Goal: Transaction & Acquisition: Purchase product/service

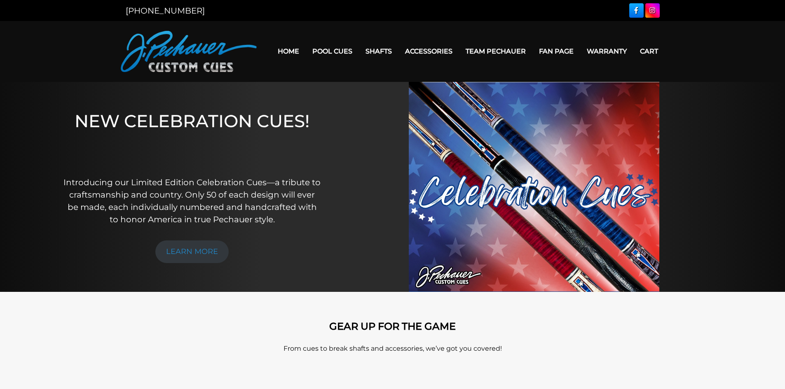
click at [290, 49] on link "Home" at bounding box center [288, 51] width 35 height 21
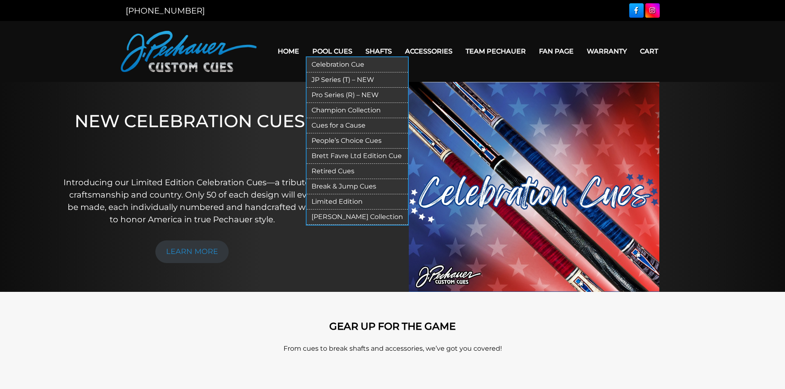
click at [329, 50] on link "Pool Cues" at bounding box center [332, 51] width 53 height 21
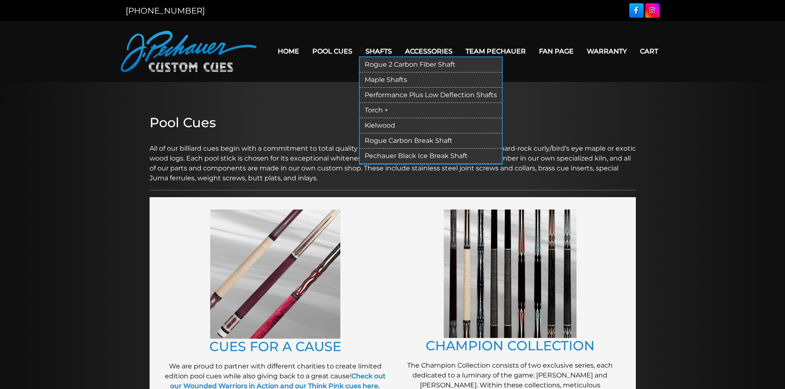
click at [387, 62] on link "Rogue 2 Carbon Fiber Shaft" at bounding box center [431, 64] width 142 height 15
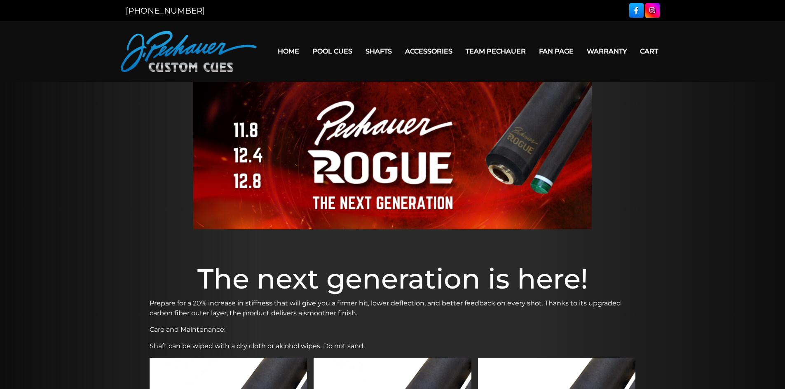
click at [507, 49] on link "Team Pechauer" at bounding box center [495, 51] width 73 height 21
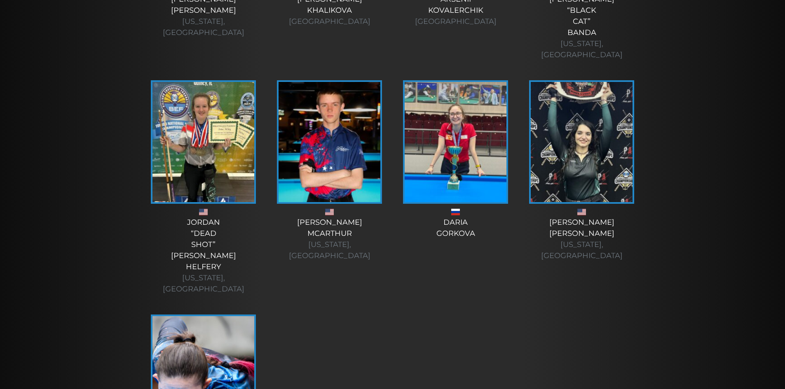
scroll to position [3033, 0]
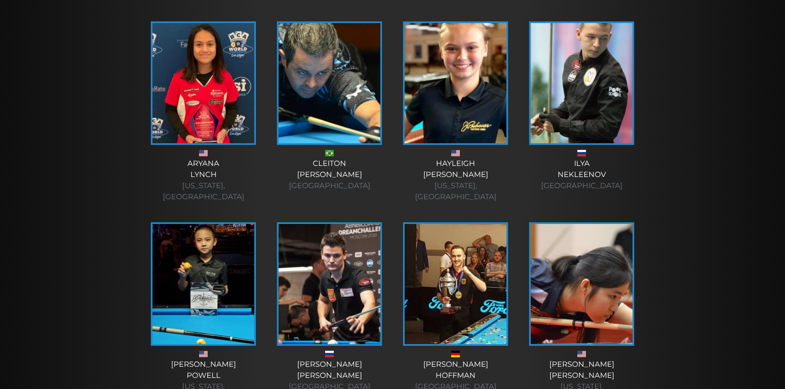
scroll to position [422, 0]
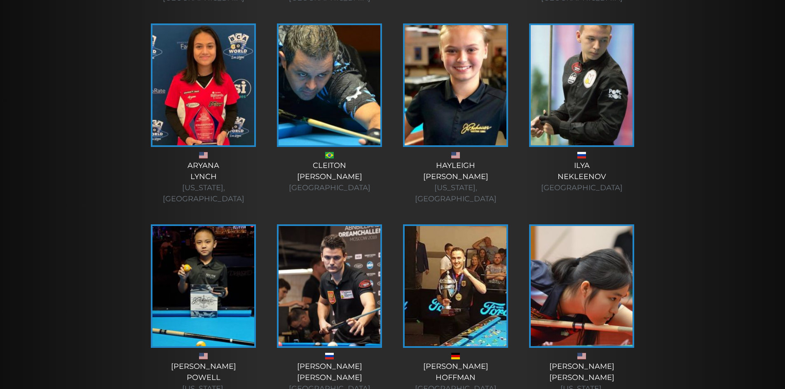
click at [238, 90] on img at bounding box center [203, 85] width 102 height 120
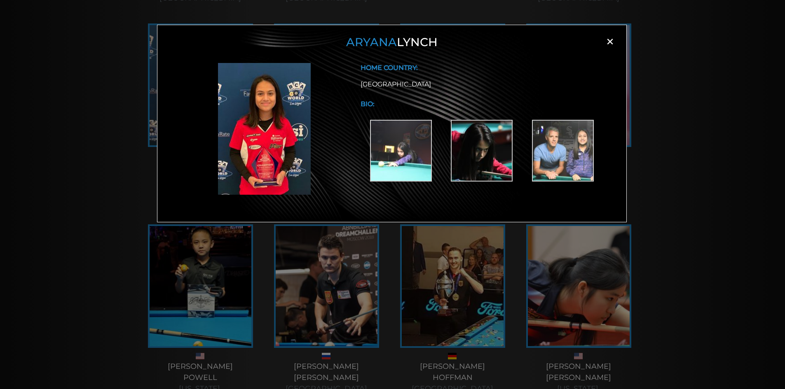
click at [363, 103] on b "BIO:" at bounding box center [368, 104] width 14 height 8
click at [393, 141] on img at bounding box center [401, 151] width 62 height 62
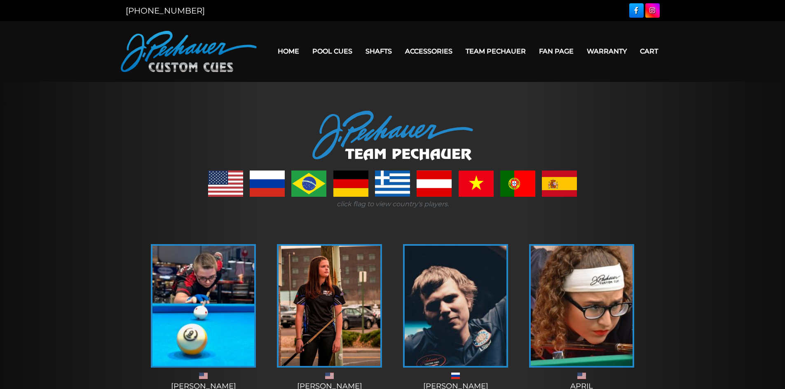
click at [207, 302] on img at bounding box center [203, 306] width 102 height 120
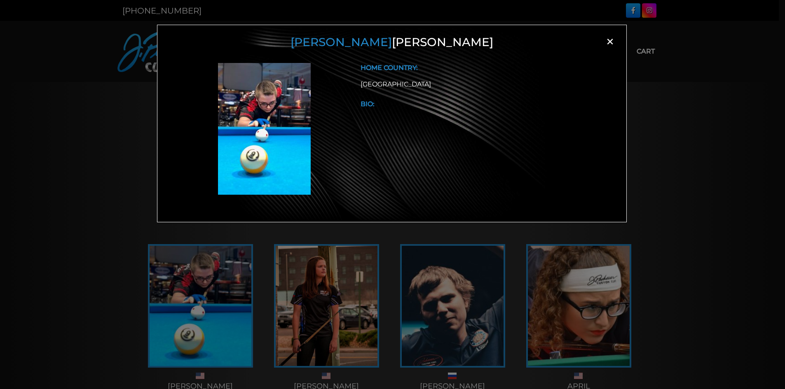
click at [703, 165] on div "Alex Bryant × HOME COUNTRY: USA BIO:" at bounding box center [392, 207] width 785 height 389
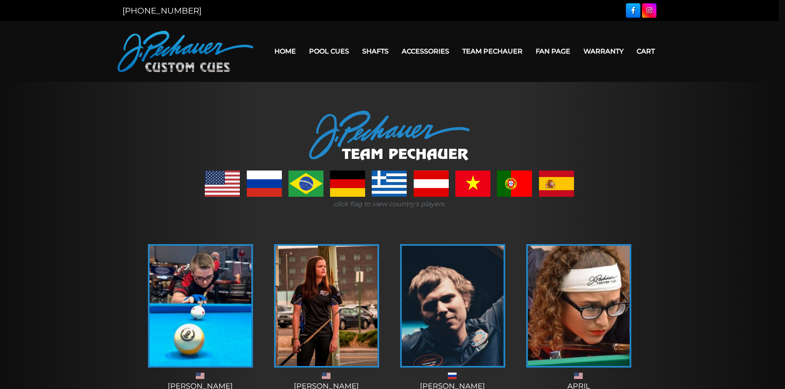
scroll to position [25, 0]
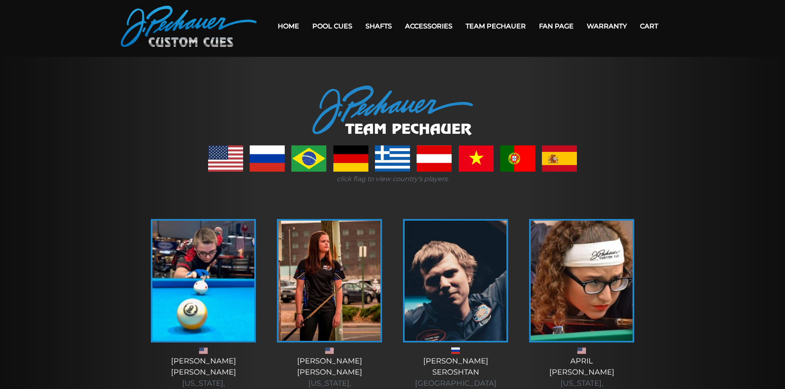
click at [228, 164] on link at bounding box center [225, 158] width 35 height 26
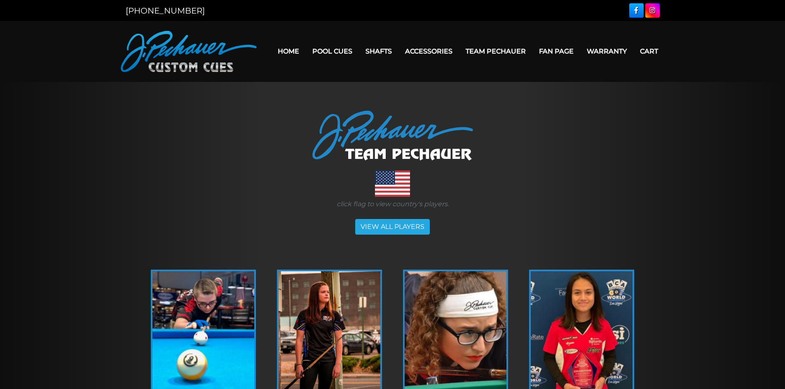
click at [562, 52] on link "Fan Page" at bounding box center [556, 51] width 48 height 21
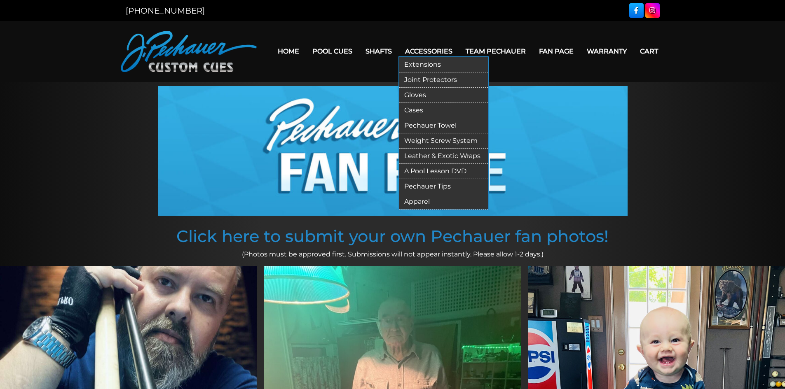
click at [434, 52] on link "Accessories" at bounding box center [428, 51] width 61 height 21
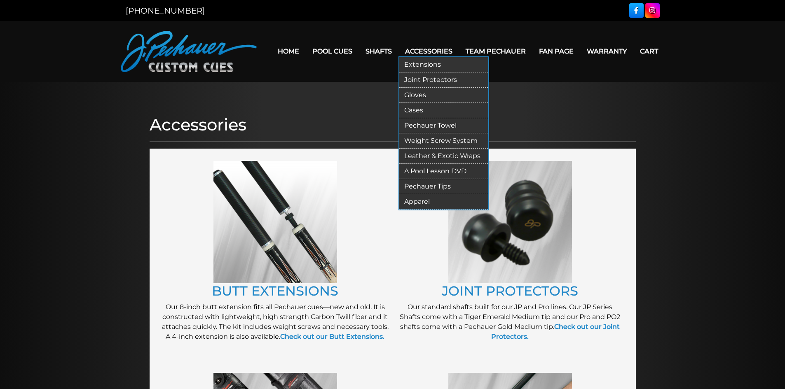
click at [424, 92] on link "Gloves" at bounding box center [443, 95] width 89 height 15
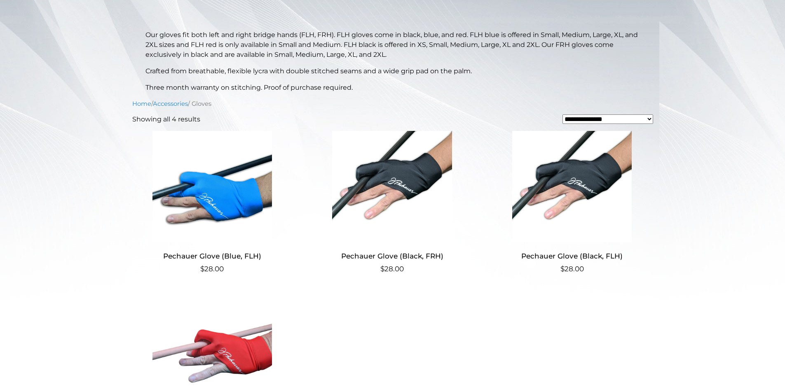
scroll to position [164, 0]
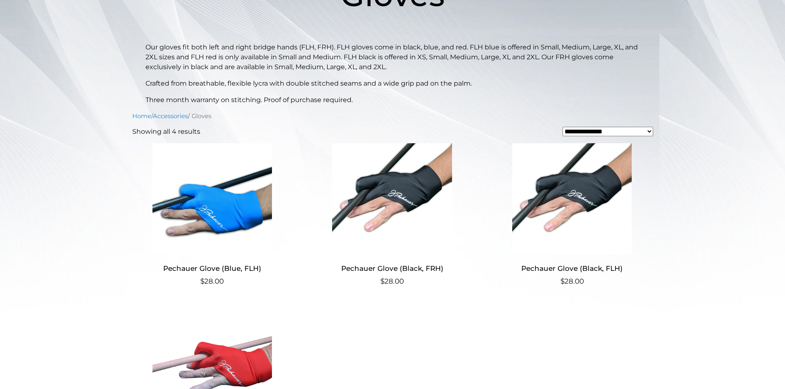
click at [586, 186] on img at bounding box center [572, 198] width 160 height 111
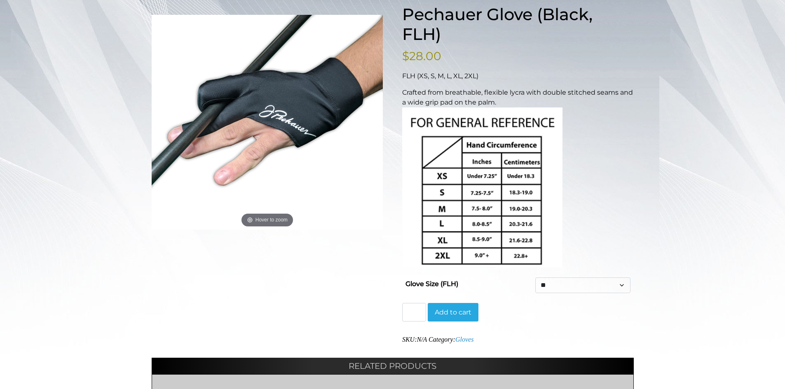
scroll to position [124, 0]
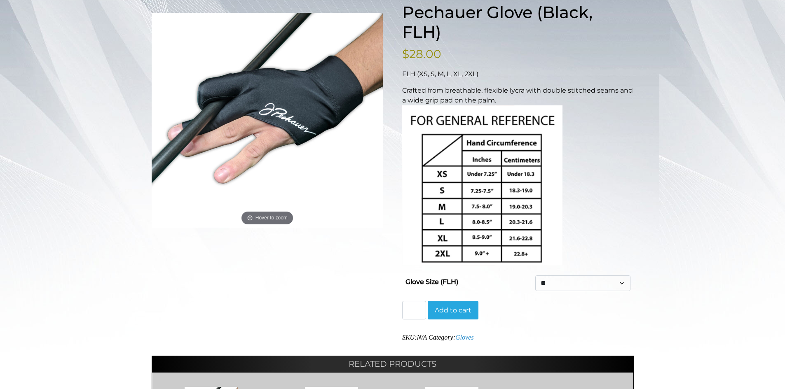
click at [561, 283] on select "** * * * ** ***" at bounding box center [582, 284] width 95 height 16
click at [535, 276] on select "** * * * ** ***" at bounding box center [582, 284] width 95 height 16
select select "*"
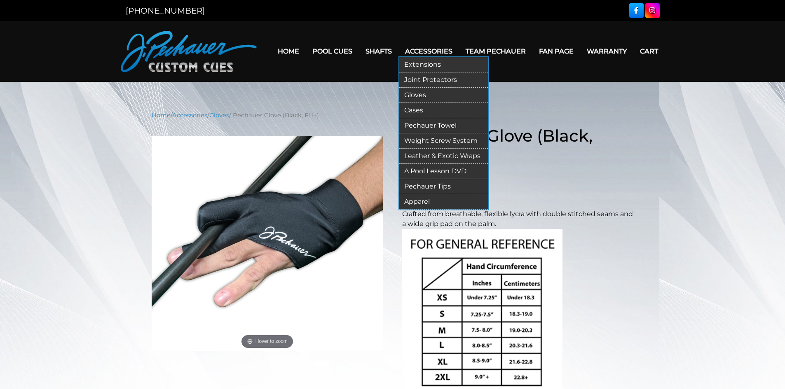
click at [438, 67] on link "Extensions" at bounding box center [443, 64] width 89 height 15
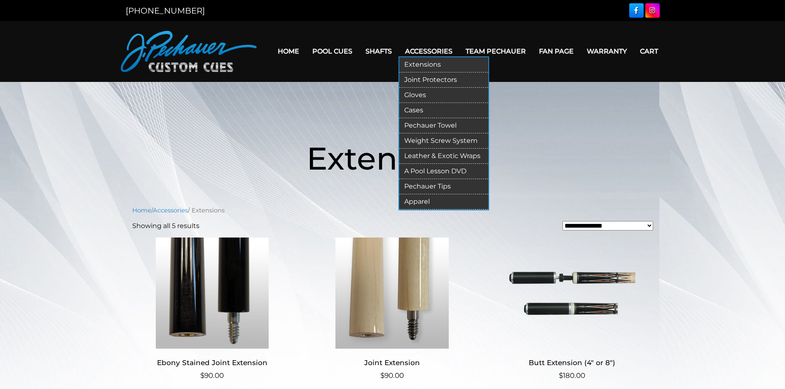
click at [424, 108] on link "Cases" at bounding box center [443, 110] width 89 height 15
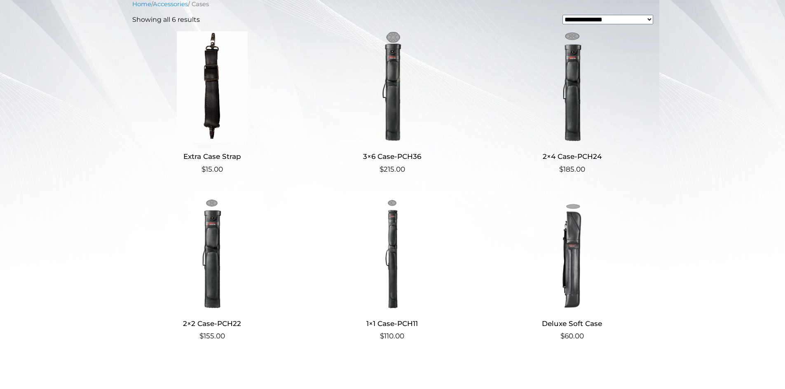
scroll to position [207, 0]
click at [592, 244] on img at bounding box center [572, 252] width 160 height 111
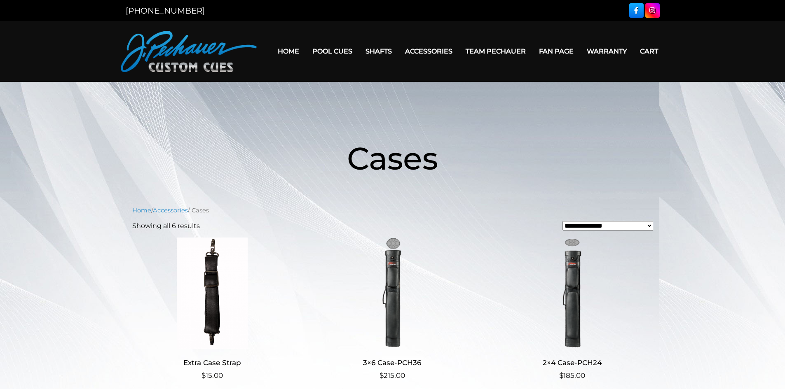
scroll to position [207, 0]
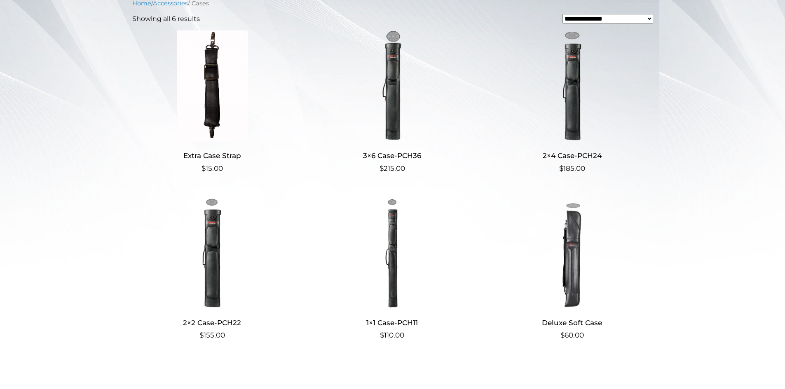
click at [582, 111] on img at bounding box center [572, 85] width 160 height 111
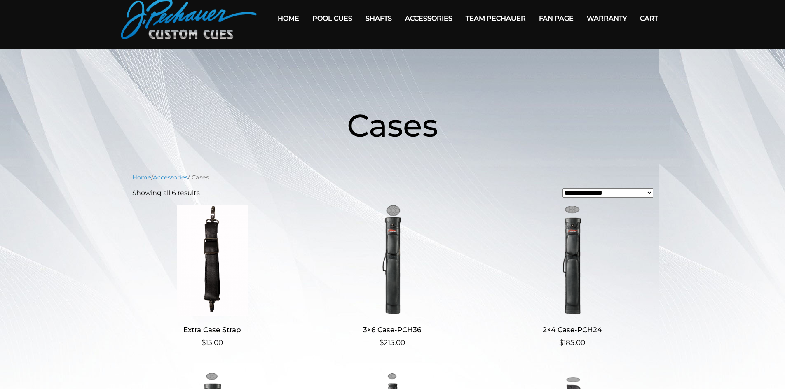
scroll to position [29, 0]
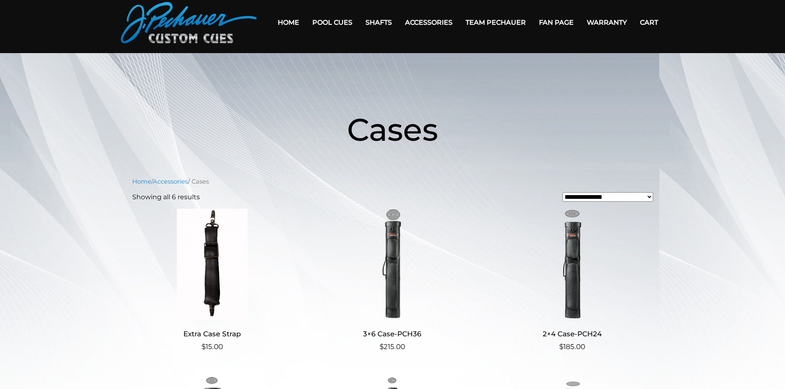
click at [574, 266] on img at bounding box center [572, 264] width 160 height 111
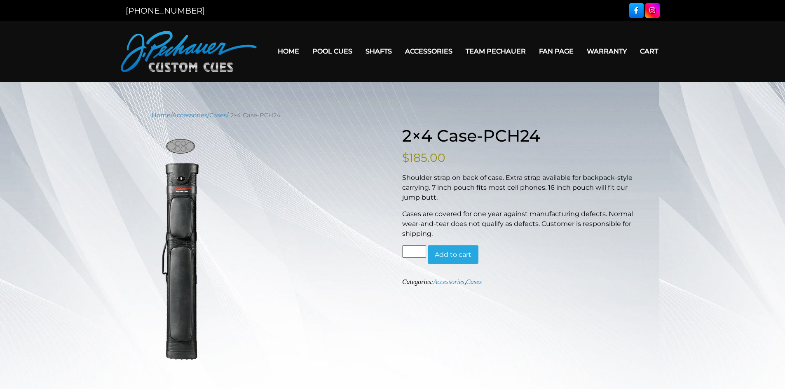
click at [448, 246] on button "Add to cart" at bounding box center [453, 255] width 51 height 19
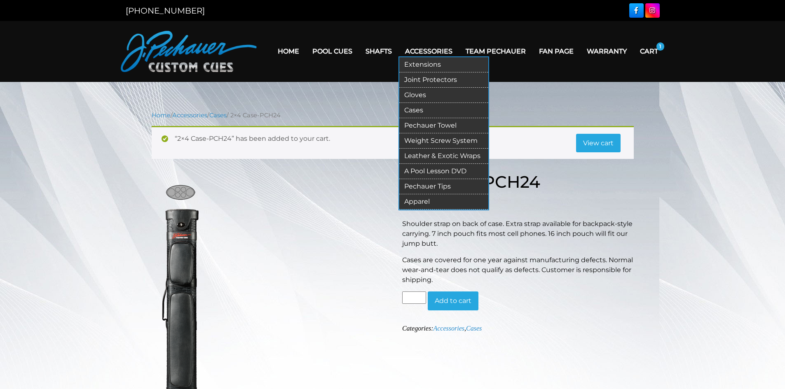
click at [468, 96] on link "Gloves" at bounding box center [443, 95] width 89 height 15
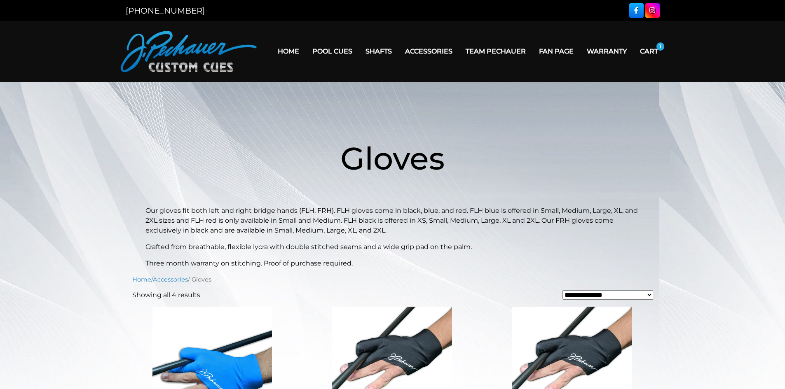
click at [589, 352] on img at bounding box center [572, 362] width 160 height 111
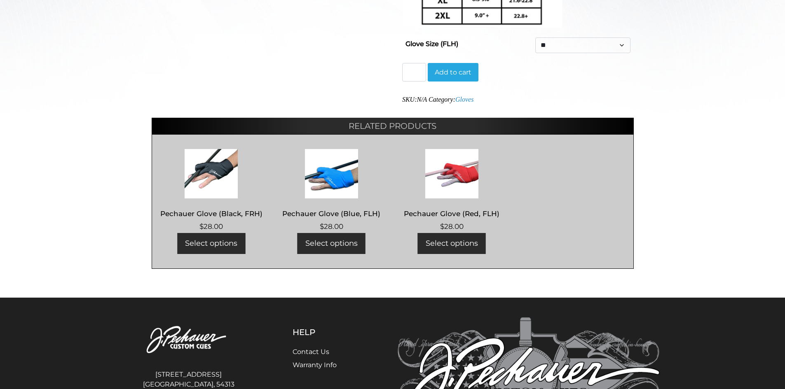
scroll to position [363, 0]
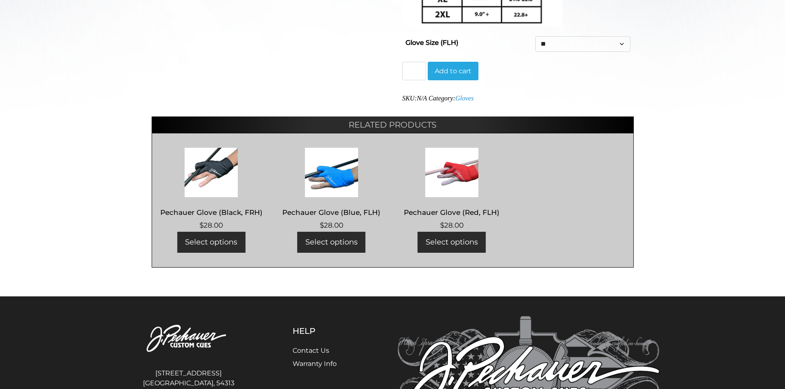
click at [617, 40] on select "** * * * ** ***" at bounding box center [582, 44] width 95 height 16
click at [535, 36] on select "** * * * ** ***" at bounding box center [582, 44] width 95 height 16
select select "*"
click at [467, 66] on button "Add to cart" at bounding box center [453, 71] width 51 height 19
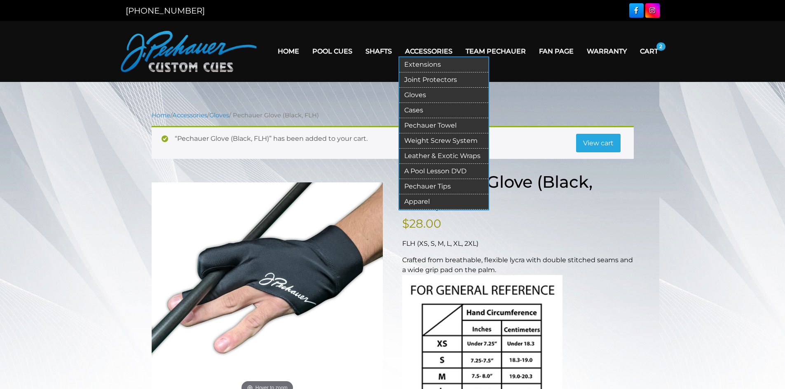
click at [452, 121] on link "Pechauer Towel" at bounding box center [443, 125] width 89 height 15
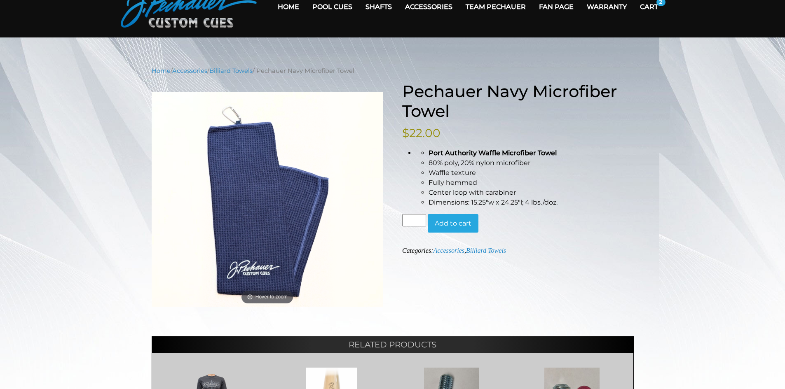
scroll to position [44, 0]
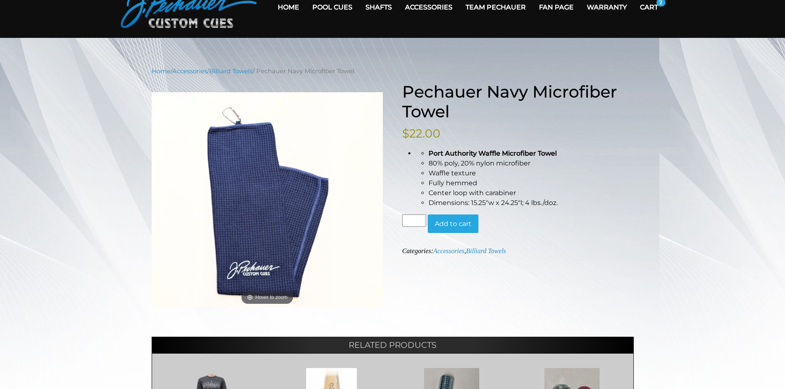
click at [440, 230] on button "Add to cart" at bounding box center [453, 224] width 51 height 19
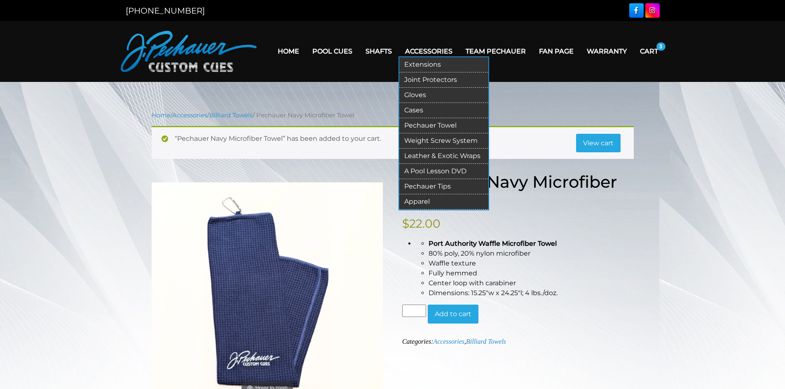
click at [469, 150] on link "Leather & Exotic Wraps" at bounding box center [443, 156] width 89 height 15
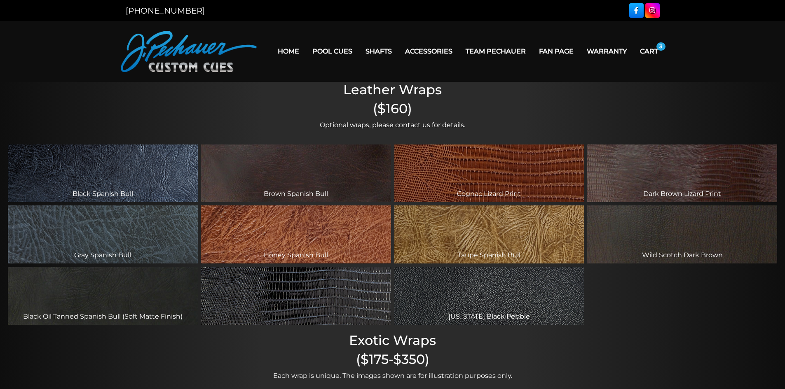
drag, startPoint x: 337, startPoint y: 306, endPoint x: 341, endPoint y: 310, distance: 5.9
click at [340, 310] on div "Black Lizard Print" at bounding box center [296, 296] width 190 height 58
click at [341, 311] on div "Black Lizard Print" at bounding box center [296, 296] width 190 height 58
click at [285, 295] on div "Black Lizard Print" at bounding box center [296, 296] width 190 height 58
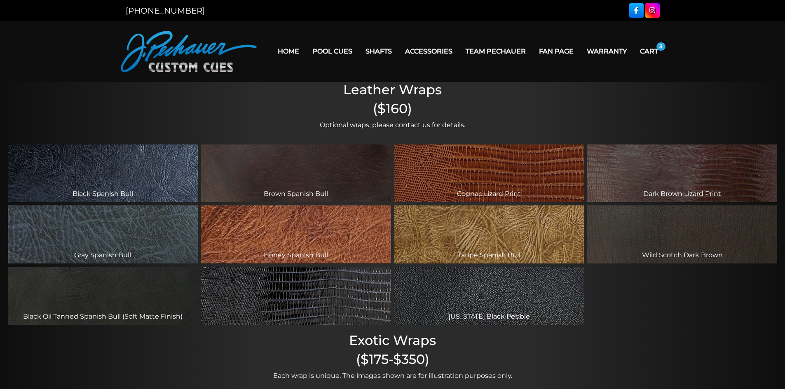
drag, startPoint x: 285, startPoint y: 295, endPoint x: 316, endPoint y: 319, distance: 38.8
click at [315, 319] on div "Black Lizard Print" at bounding box center [296, 296] width 190 height 58
click at [307, 336] on h2 "Exotic Wraps" at bounding box center [392, 341] width 785 height 16
click at [286, 291] on div "Black Lizard Print" at bounding box center [296, 296] width 190 height 58
click at [286, 292] on div "Black Lizard Print" at bounding box center [296, 296] width 190 height 58
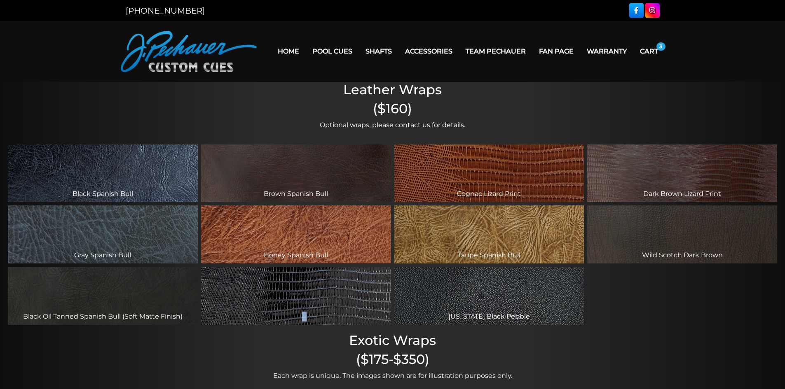
click at [286, 293] on div "Black Lizard Print" at bounding box center [296, 296] width 190 height 58
click at [259, 349] on div "Leather Wraps ($160) Optional wraps, please contact us for details. Black Spani…" at bounding box center [392, 341] width 785 height 518
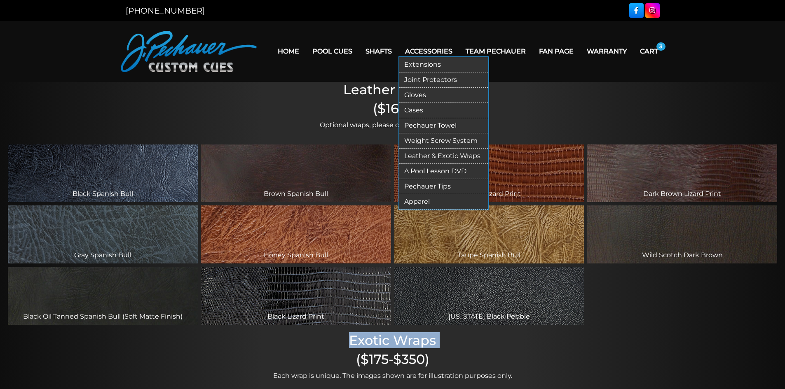
click at [455, 173] on link "A Pool Lesson DVD" at bounding box center [443, 171] width 89 height 15
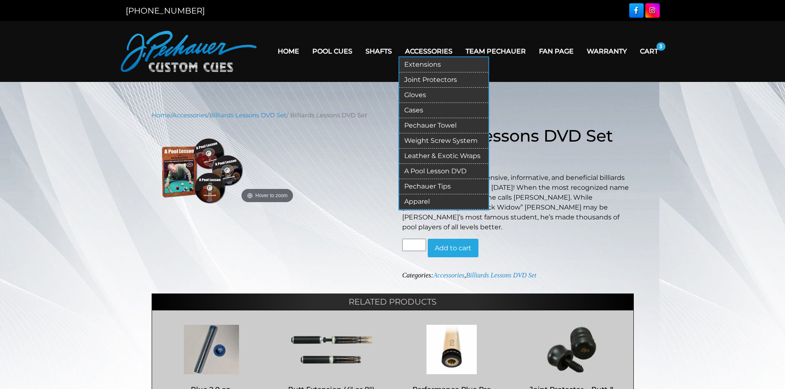
click at [434, 187] on link "Pechauer Tips" at bounding box center [443, 186] width 89 height 15
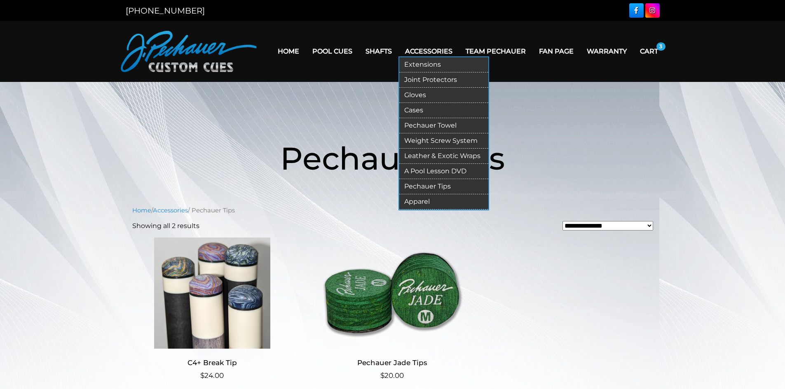
click at [471, 196] on link "Apparel" at bounding box center [443, 202] width 89 height 15
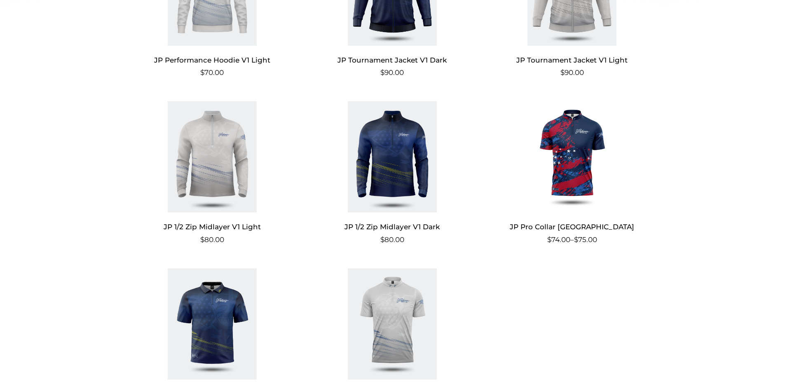
scroll to position [468, 0]
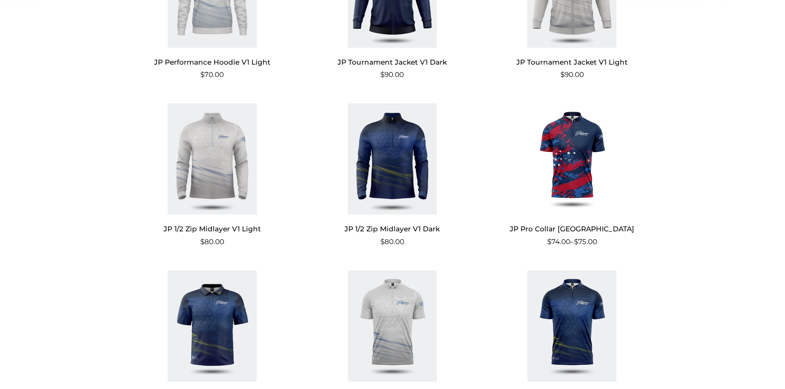
click at [570, 112] on img at bounding box center [572, 158] width 160 height 111
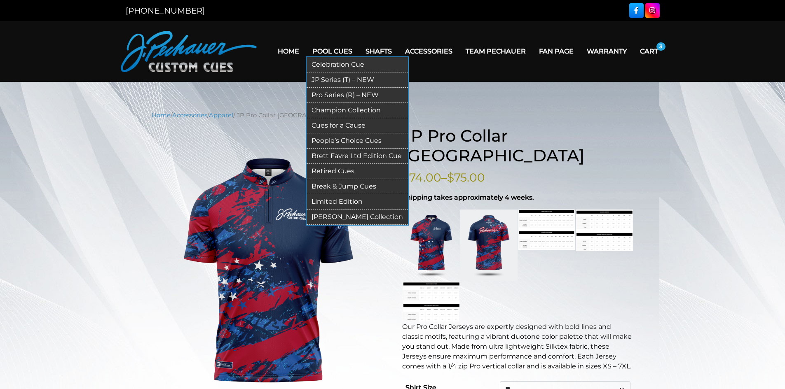
click at [370, 109] on link "Champion Collection" at bounding box center [357, 110] width 101 height 15
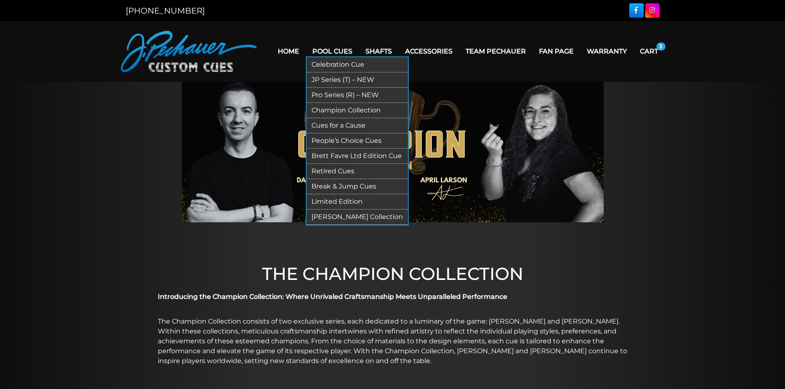
click at [335, 49] on link "Pool Cues" at bounding box center [332, 51] width 53 height 21
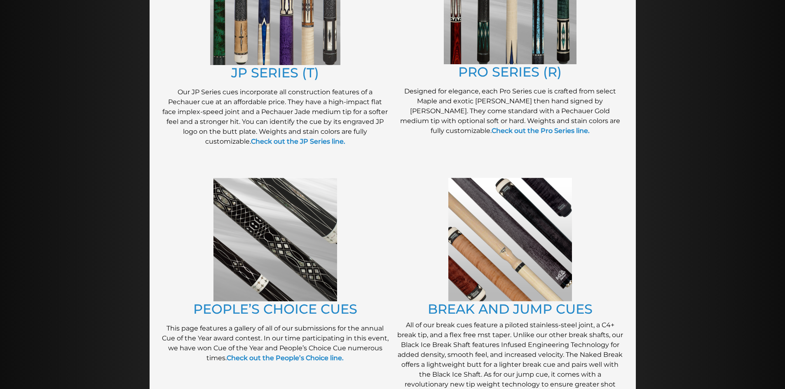
scroll to position [515, 0]
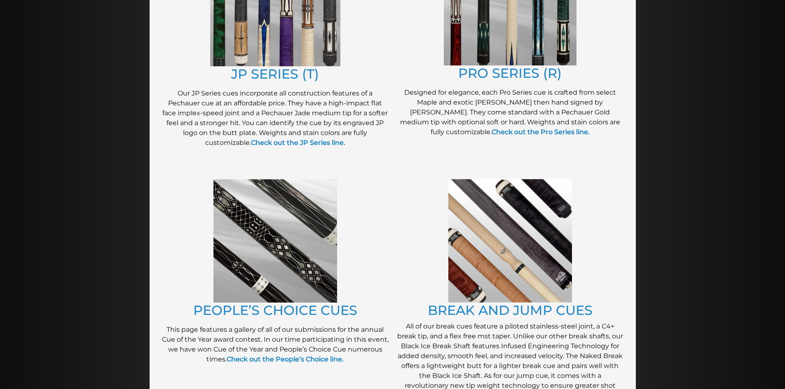
click at [544, 213] on img at bounding box center [510, 241] width 124 height 124
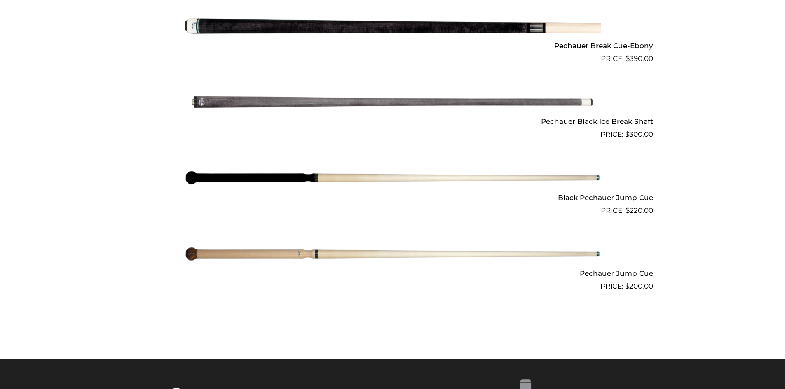
scroll to position [624, 0]
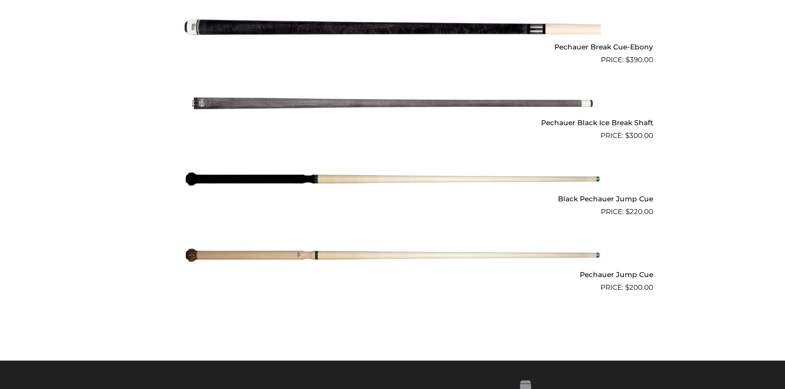
click at [472, 103] on img at bounding box center [393, 103] width 416 height 69
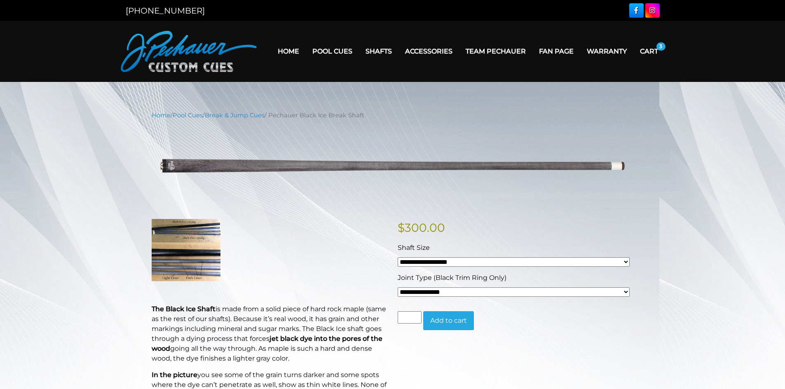
click at [512, 291] on select "**********" at bounding box center [514, 292] width 232 height 9
click at [504, 290] on select "**********" at bounding box center [514, 292] width 232 height 9
click at [443, 292] on select "**********" at bounding box center [514, 292] width 232 height 9
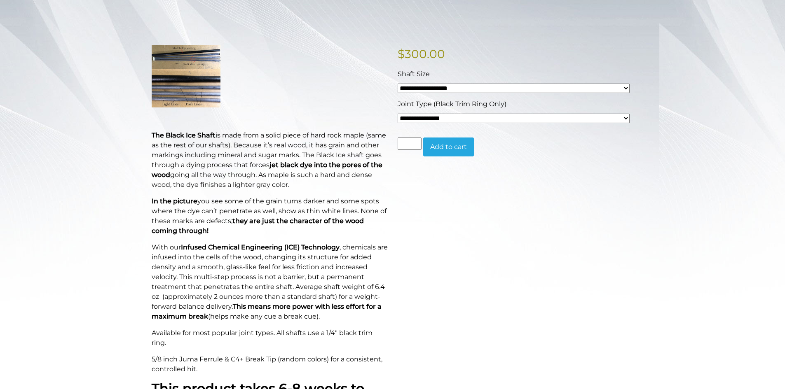
scroll to position [175, 0]
click at [424, 114] on select "**********" at bounding box center [514, 117] width 232 height 9
select select "*****"
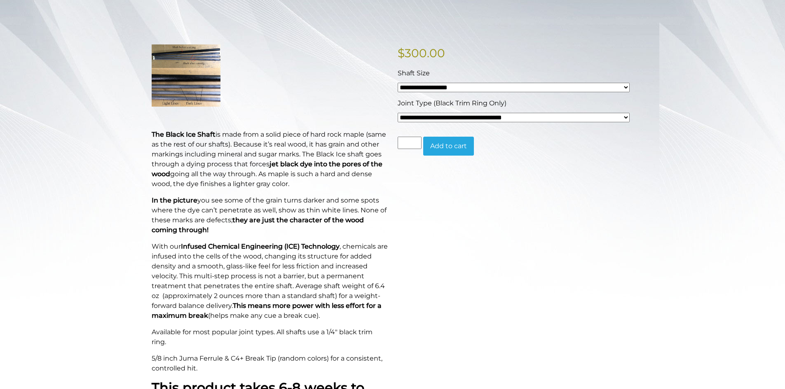
click at [398, 113] on select "**********" at bounding box center [514, 117] width 232 height 9
click at [438, 83] on div "**********" at bounding box center [514, 83] width 236 height 30
click at [440, 89] on select "**********" at bounding box center [514, 87] width 232 height 9
click at [398, 83] on select "**********" at bounding box center [514, 87] width 232 height 9
drag, startPoint x: 453, startPoint y: 145, endPoint x: 463, endPoint y: 146, distance: 10.0
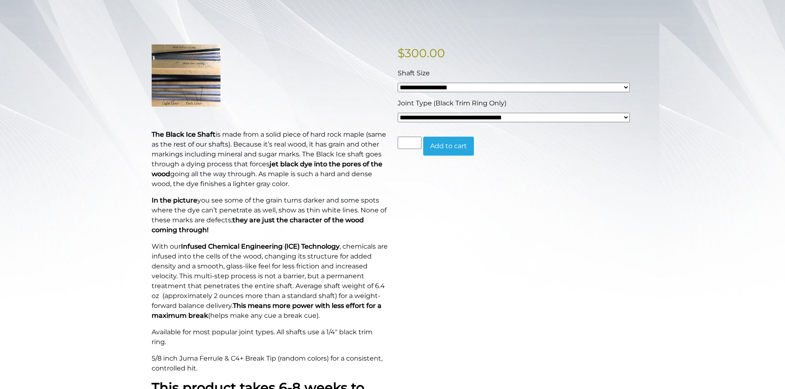
click at [457, 147] on button "Add to cart" at bounding box center [448, 146] width 51 height 19
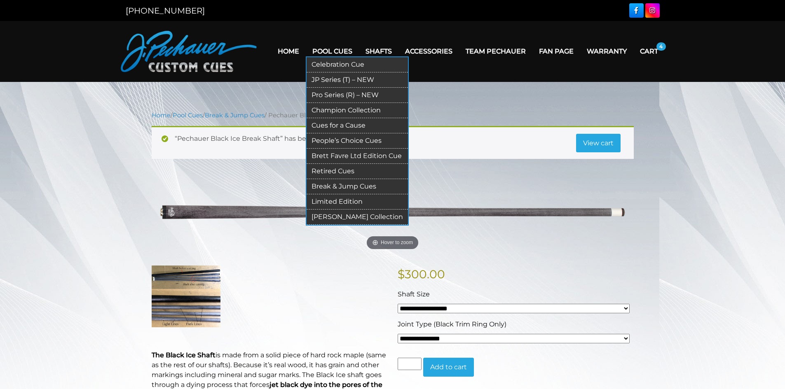
click at [365, 182] on link "Break & Jump Cues" at bounding box center [357, 186] width 101 height 15
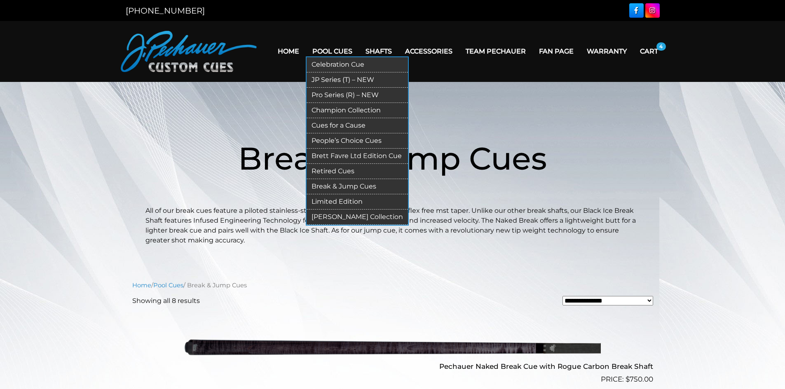
click at [344, 52] on link "Pool Cues" at bounding box center [332, 51] width 53 height 21
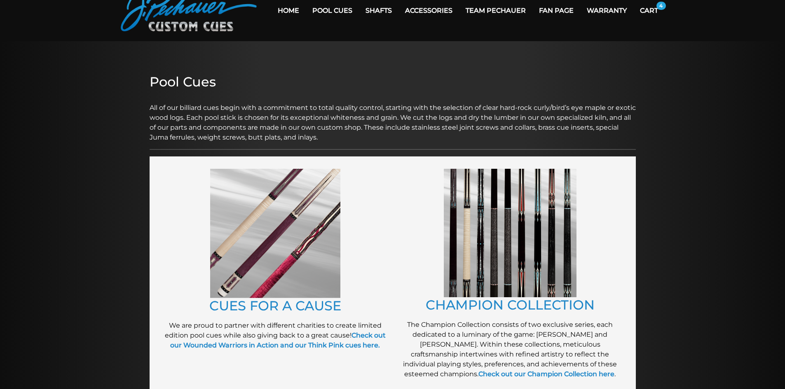
scroll to position [41, 0]
click at [322, 247] on img at bounding box center [275, 233] width 130 height 129
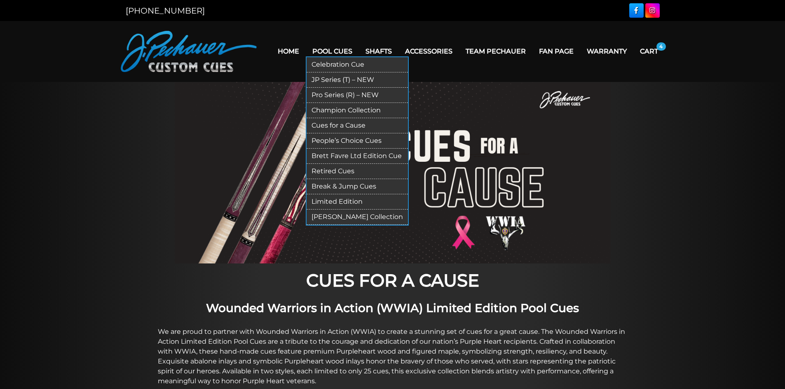
click at [343, 47] on link "Pool Cues" at bounding box center [332, 51] width 53 height 21
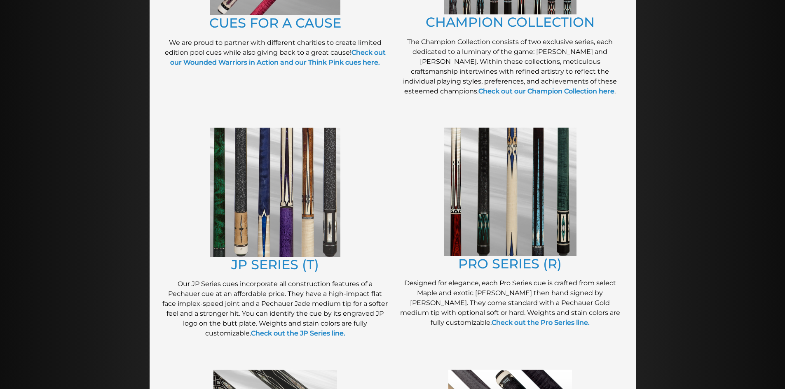
scroll to position [340, 0]
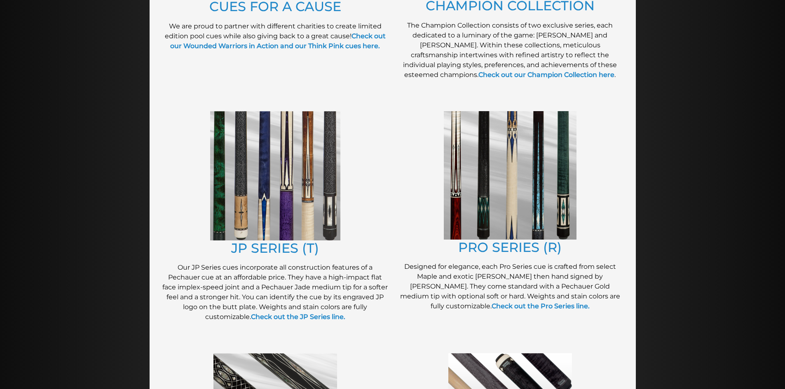
click at [515, 209] on img at bounding box center [510, 175] width 133 height 129
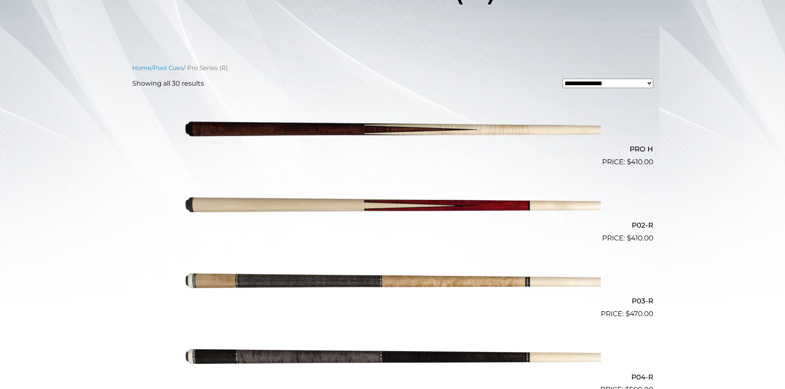
scroll to position [168, 0]
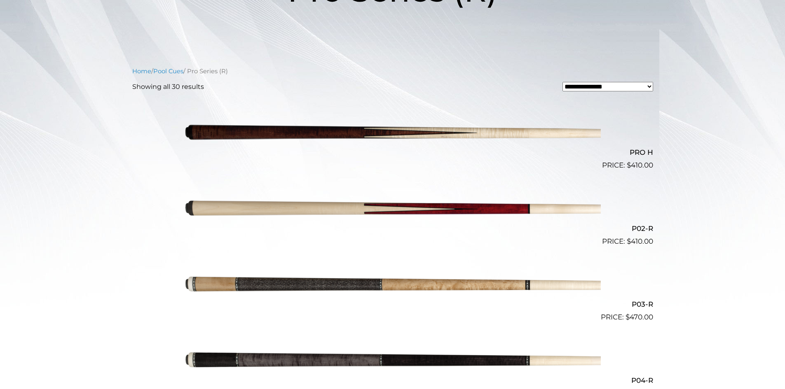
click at [634, 85] on select "**********" at bounding box center [607, 86] width 91 height 9
select select "*****"
click at [562, 82] on select "**********" at bounding box center [607, 86] width 91 height 9
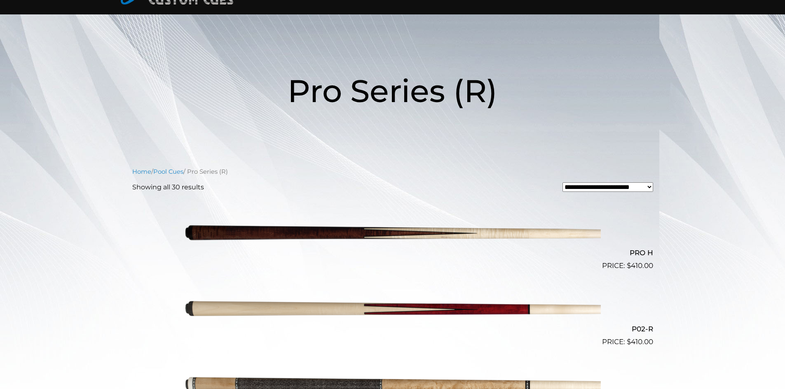
scroll to position [0, 0]
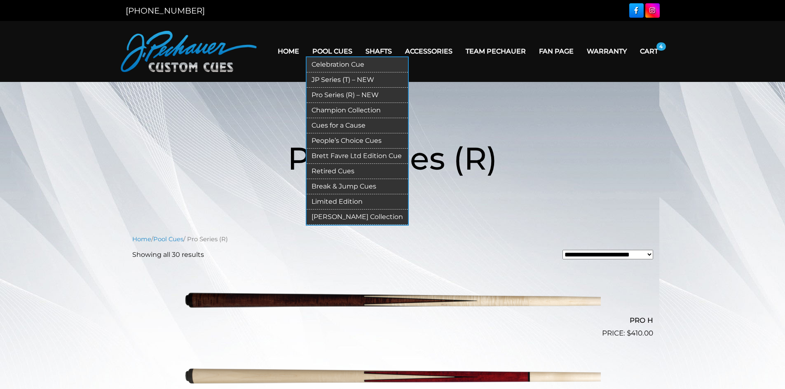
click at [359, 81] on link "JP Series (T) – NEW" at bounding box center [357, 80] width 101 height 15
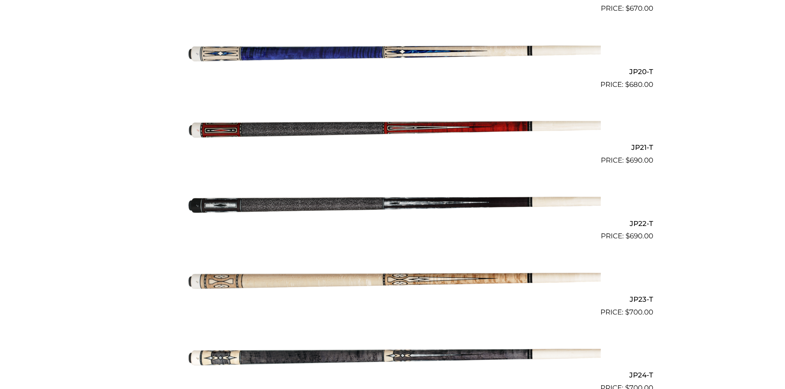
scroll to position [1688, 0]
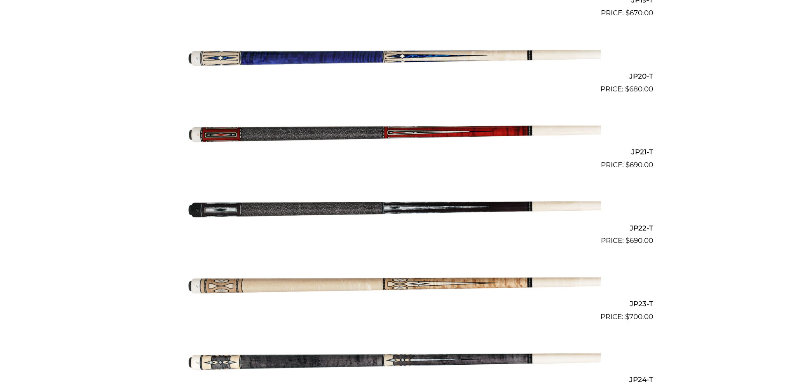
click at [497, 204] on img at bounding box center [393, 208] width 416 height 69
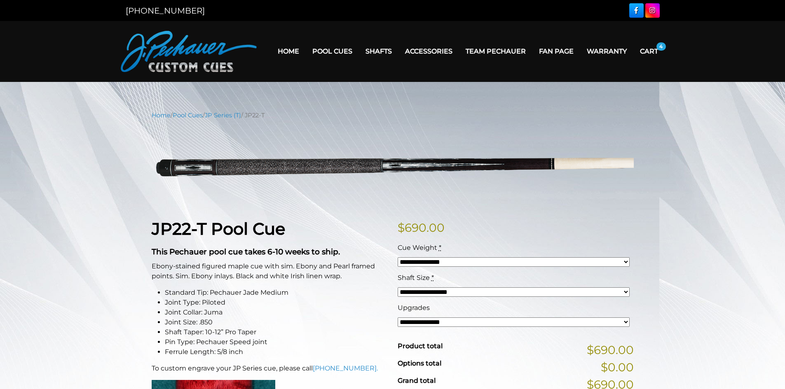
click at [498, 202] on img at bounding box center [393, 166] width 482 height 80
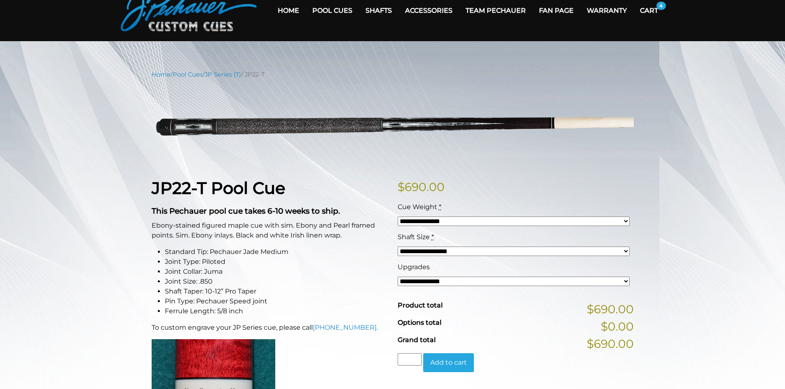
scroll to position [41, 0]
click at [462, 252] on select "**********" at bounding box center [514, 250] width 232 height 9
select select "*****"
click at [398, 246] on select "**********" at bounding box center [514, 250] width 232 height 9
click at [439, 281] on select "**********" at bounding box center [514, 281] width 232 height 9
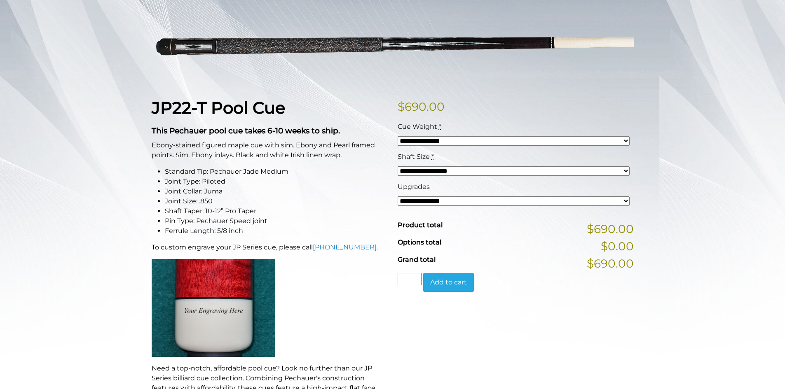
scroll to position [124, 0]
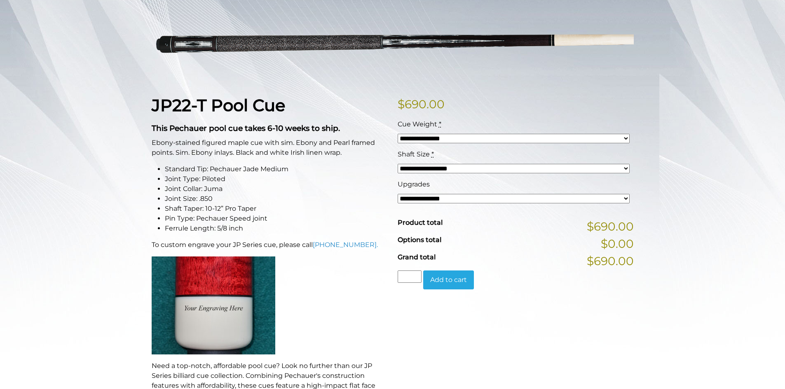
click at [182, 311] on img at bounding box center [214, 306] width 124 height 98
click at [190, 309] on img at bounding box center [214, 306] width 124 height 98
click at [192, 309] on img at bounding box center [214, 306] width 124 height 98
click at [403, 197] on select "**********" at bounding box center [514, 198] width 232 height 9
click at [506, 271] on form "**********" at bounding box center [516, 205] width 236 height 170
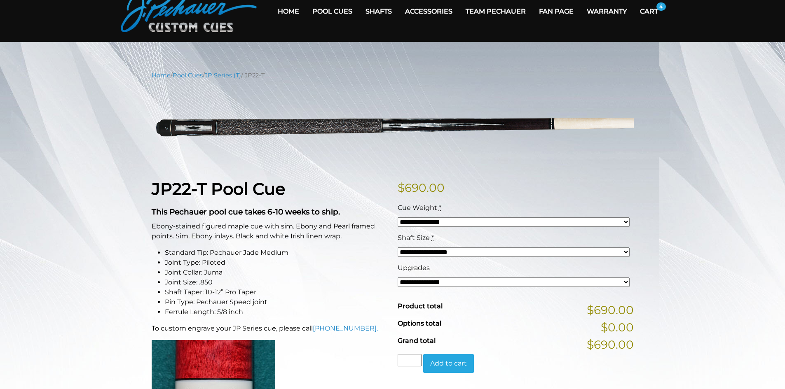
scroll to position [0, 0]
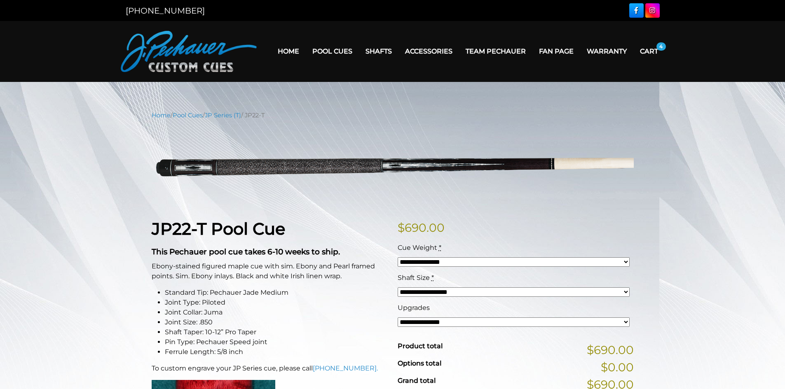
click at [461, 262] on select "**********" at bounding box center [514, 262] width 232 height 9
select select "*****"
click at [398, 258] on select "**********" at bounding box center [514, 262] width 232 height 9
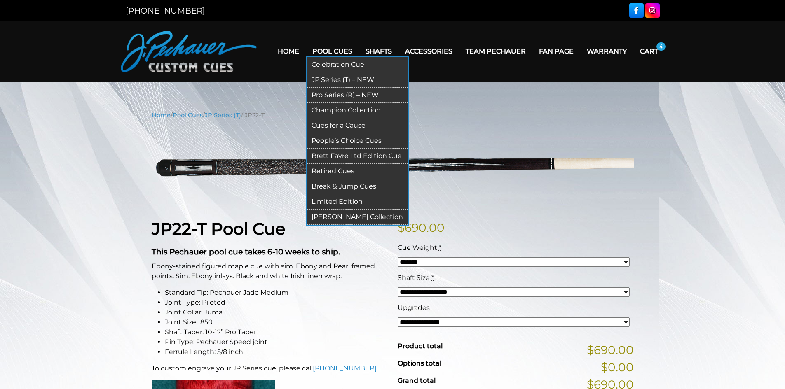
click at [372, 110] on link "Champion Collection" at bounding box center [357, 110] width 101 height 15
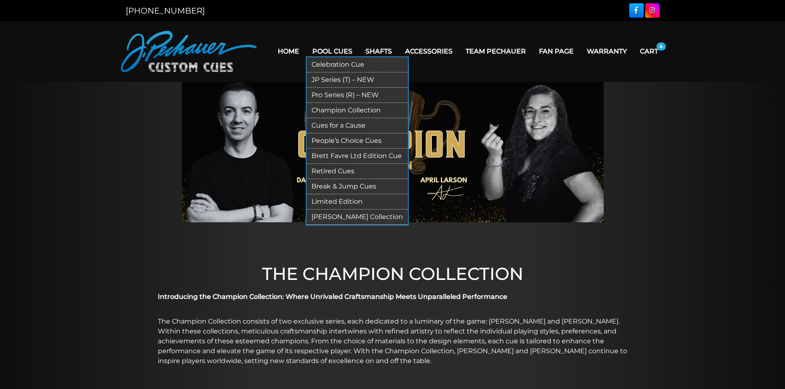
click at [380, 135] on link "People’s Choice Cues" at bounding box center [357, 141] width 101 height 15
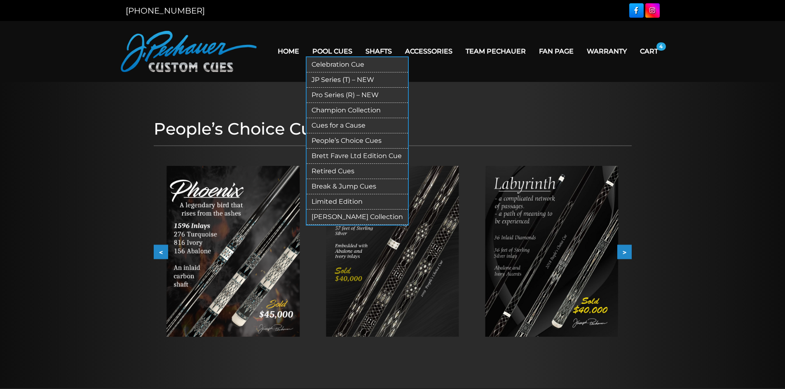
click at [372, 171] on link "Retired Cues" at bounding box center [357, 171] width 101 height 15
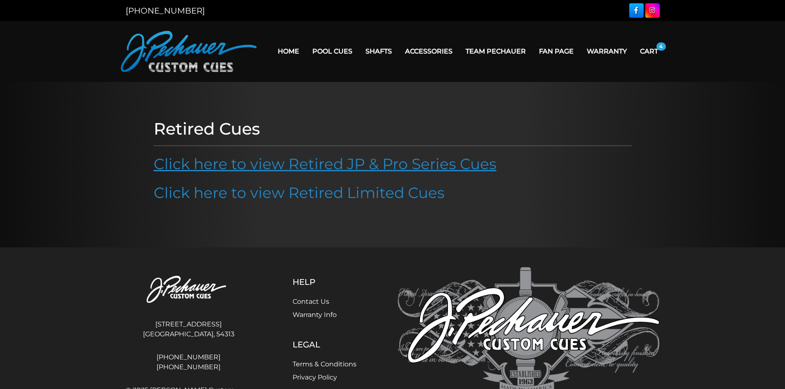
click at [410, 169] on link "Click here to view Retired JP & Pro Series Cues" at bounding box center [325, 164] width 343 height 18
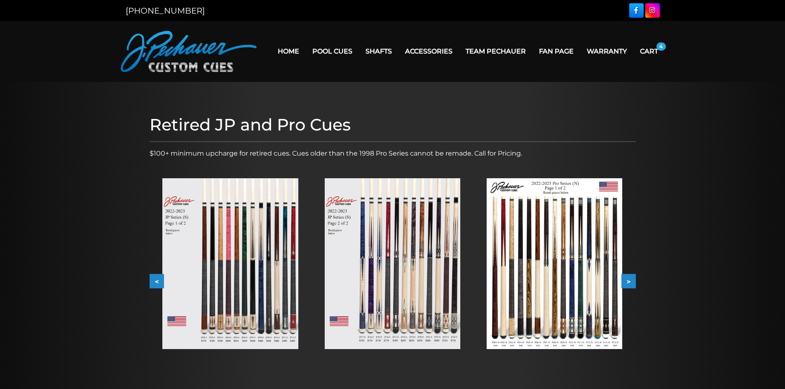
click at [289, 54] on link "Home" at bounding box center [288, 51] width 35 height 21
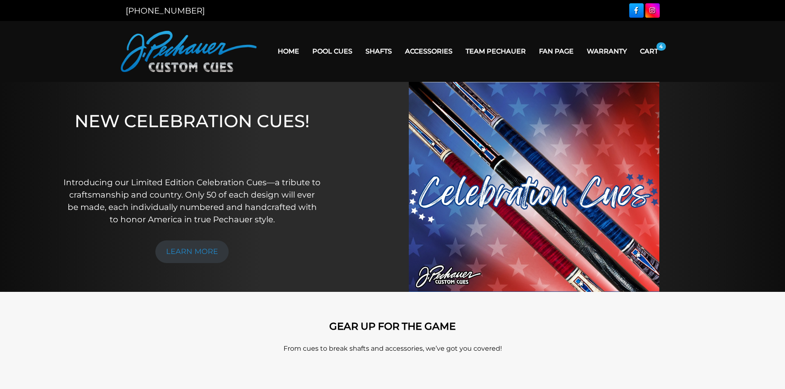
click at [643, 49] on link "Cart" at bounding box center [648, 51] width 31 height 21
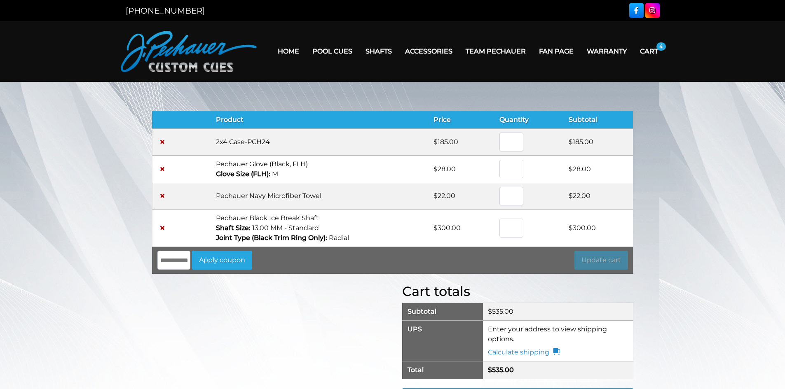
click at [294, 53] on link "Home" at bounding box center [288, 51] width 35 height 21
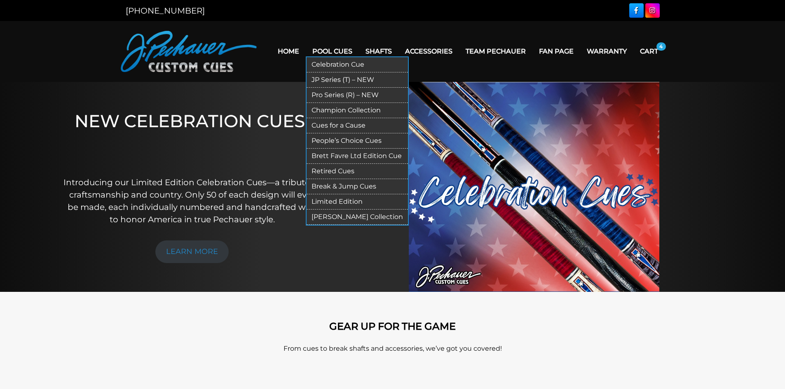
click at [334, 53] on link "Pool Cues" at bounding box center [332, 51] width 53 height 21
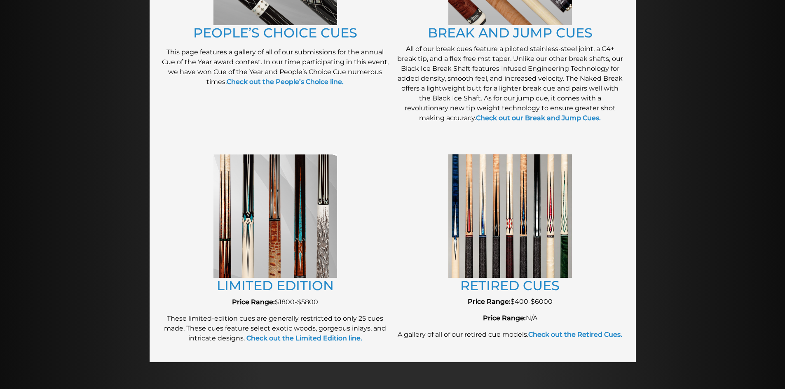
scroll to position [840, 0]
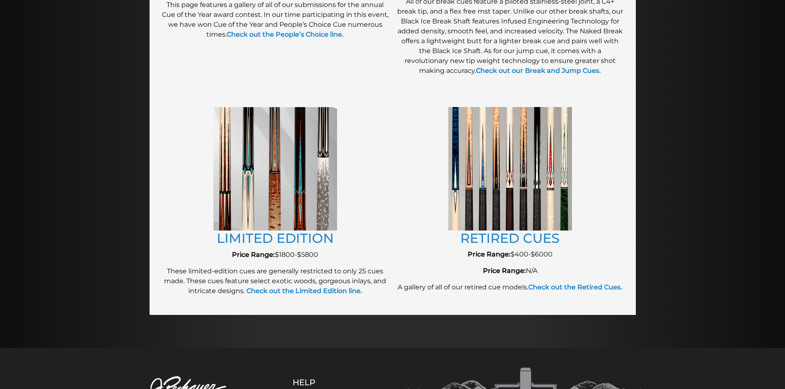
click at [529, 211] on img at bounding box center [510, 168] width 124 height 123
click at [525, 205] on img at bounding box center [510, 168] width 124 height 123
click at [519, 237] on link "RETIRED CUES" at bounding box center [509, 238] width 99 height 16
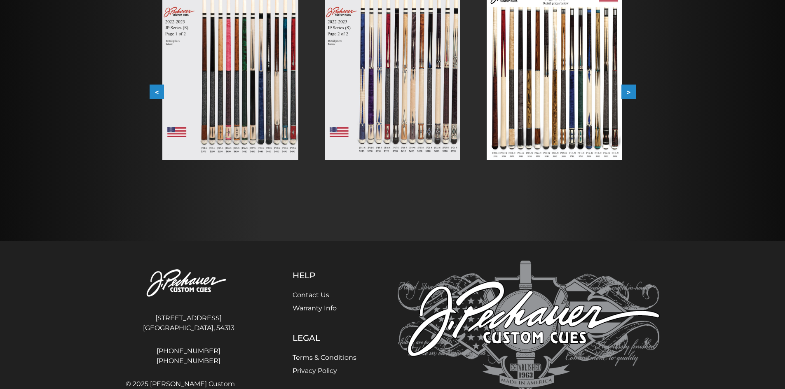
scroll to position [188, 0]
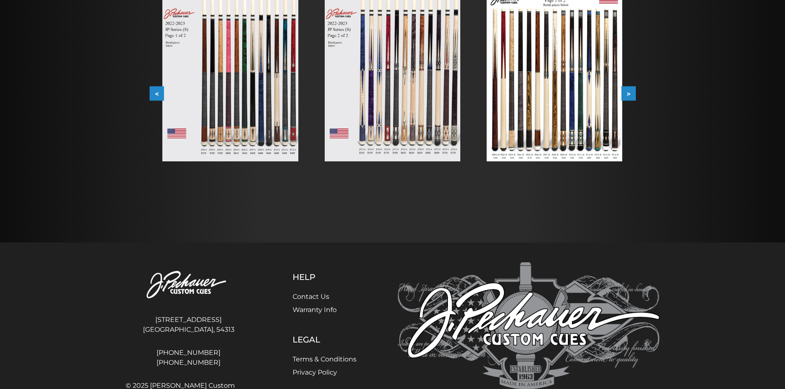
click at [636, 97] on div "Retired JP and Pro Cues $100+ minimum upcharge for retired cues. Cues older tha…" at bounding box center [392, 68] width 494 height 291
click at [630, 96] on button ">" at bounding box center [628, 94] width 14 height 14
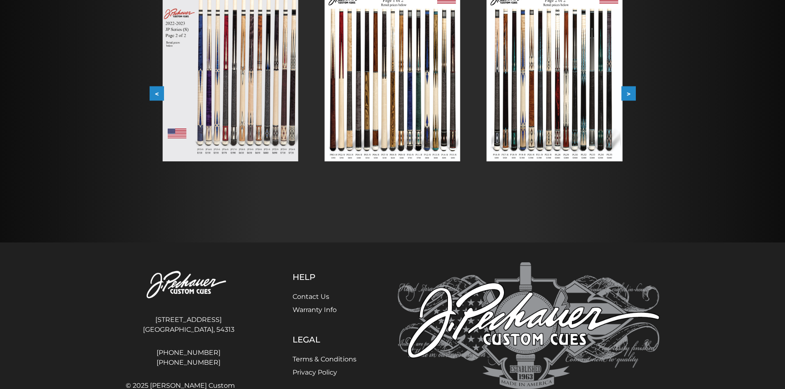
click at [628, 96] on button ">" at bounding box center [628, 94] width 14 height 14
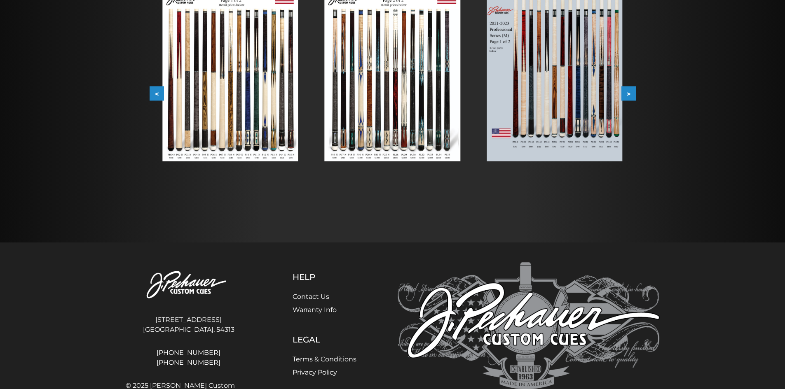
click at [628, 96] on button ">" at bounding box center [628, 94] width 14 height 14
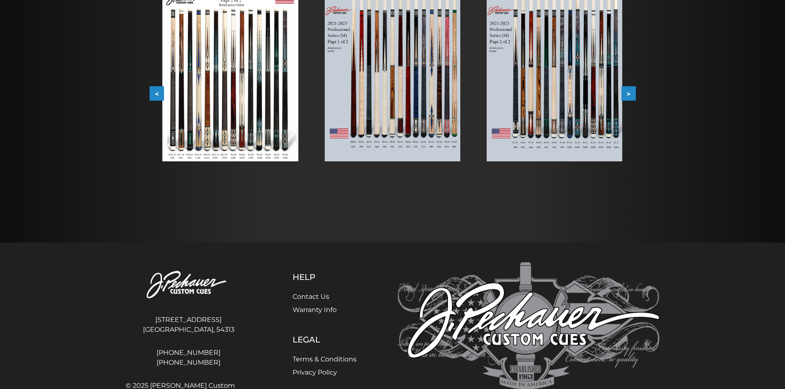
click at [630, 96] on button ">" at bounding box center [628, 94] width 14 height 14
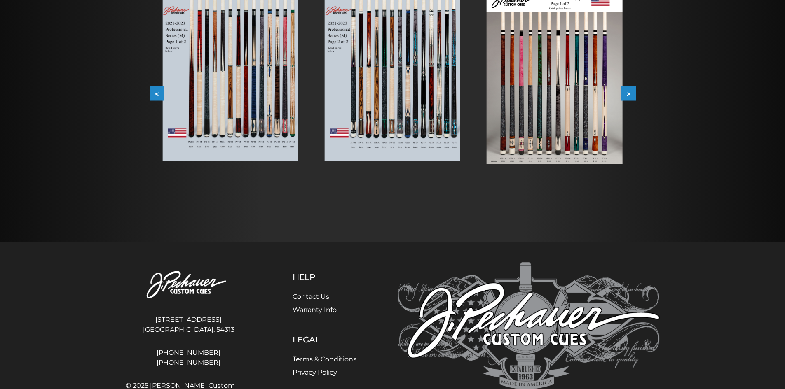
click at [630, 97] on button ">" at bounding box center [628, 94] width 14 height 14
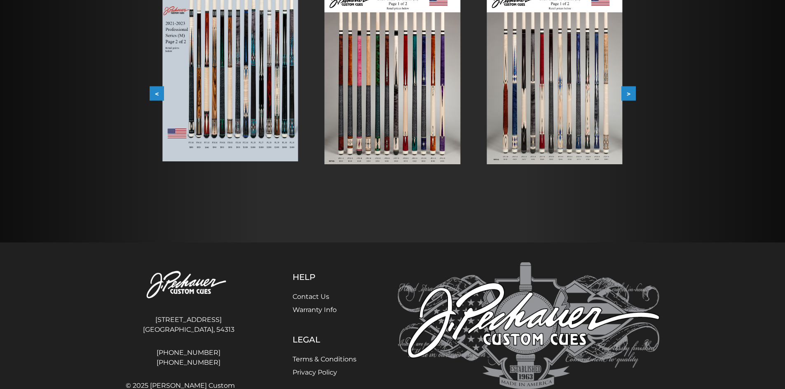
click at [631, 90] on button ">" at bounding box center [628, 94] width 14 height 14
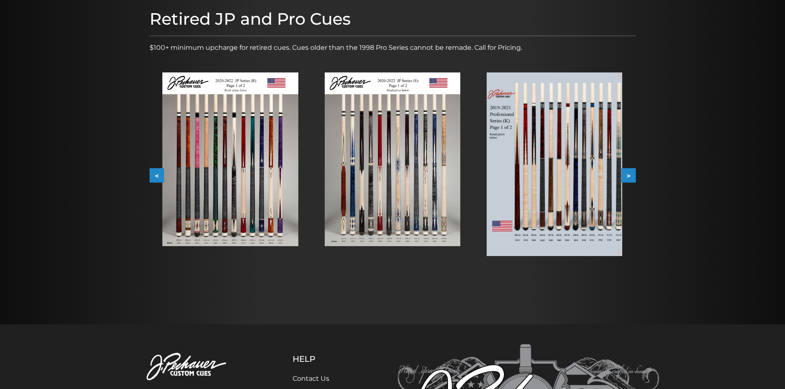
scroll to position [105, 0]
click at [626, 173] on button ">" at bounding box center [628, 176] width 14 height 14
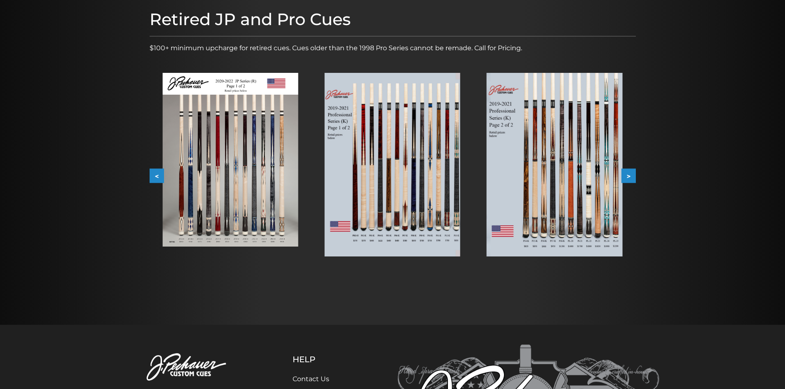
click at [626, 173] on button ">" at bounding box center [628, 176] width 14 height 14
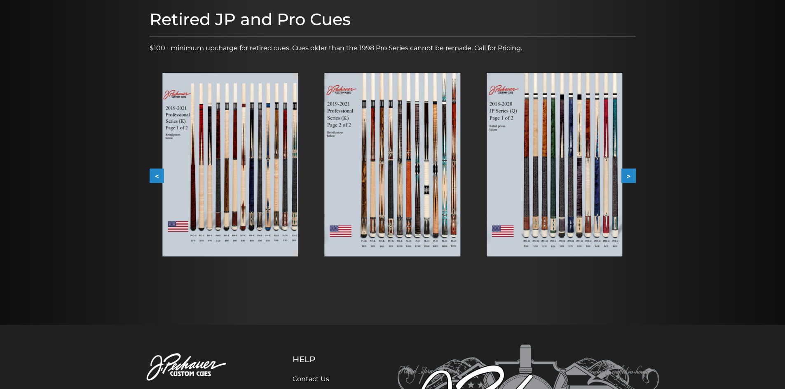
click at [626, 173] on button ">" at bounding box center [628, 176] width 14 height 14
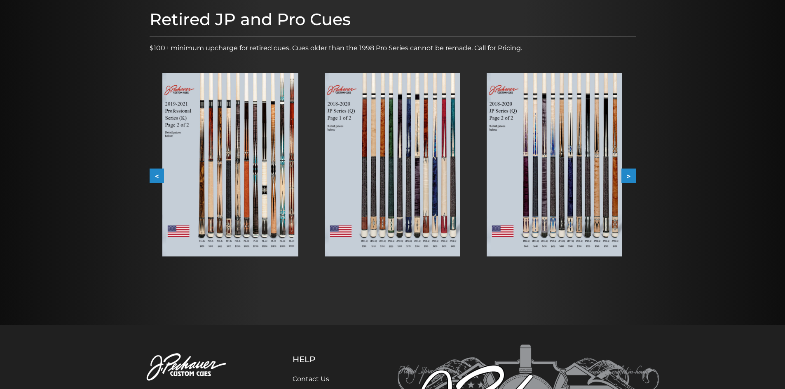
click at [626, 173] on button ">" at bounding box center [628, 176] width 14 height 14
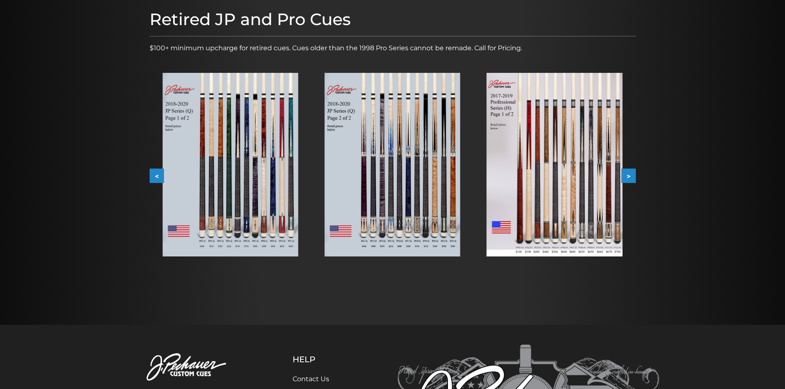
click at [626, 173] on button ">" at bounding box center [628, 176] width 14 height 14
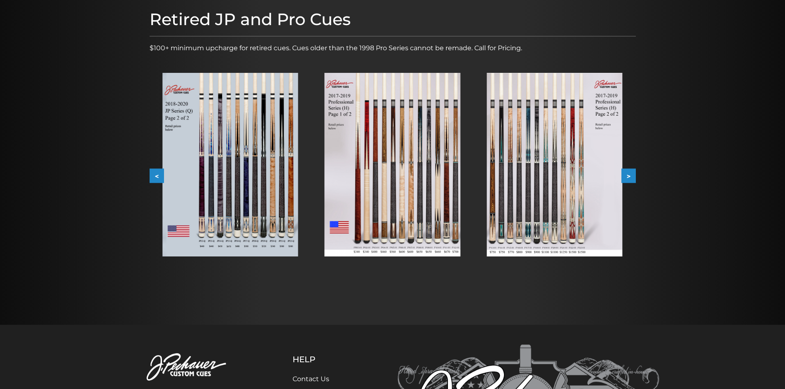
click at [626, 173] on button ">" at bounding box center [628, 176] width 14 height 14
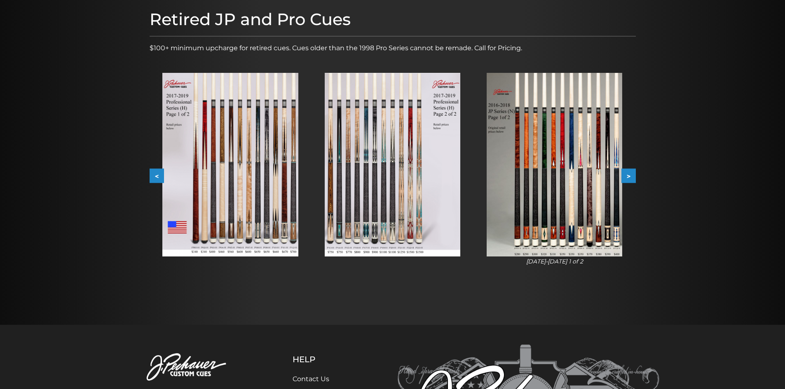
click at [626, 173] on button ">" at bounding box center [628, 176] width 14 height 14
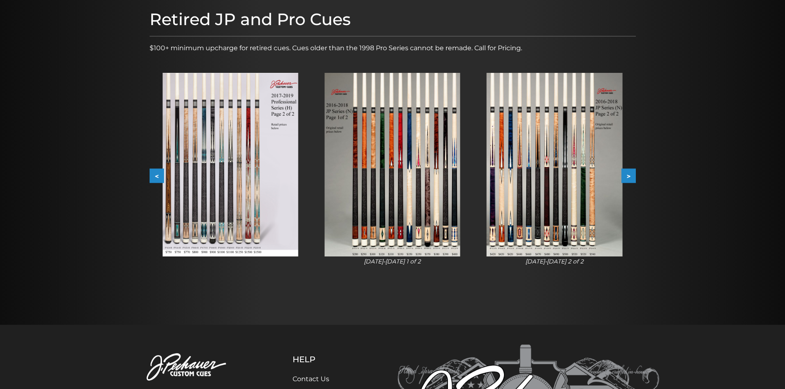
click at [562, 171] on img at bounding box center [555, 165] width 136 height 184
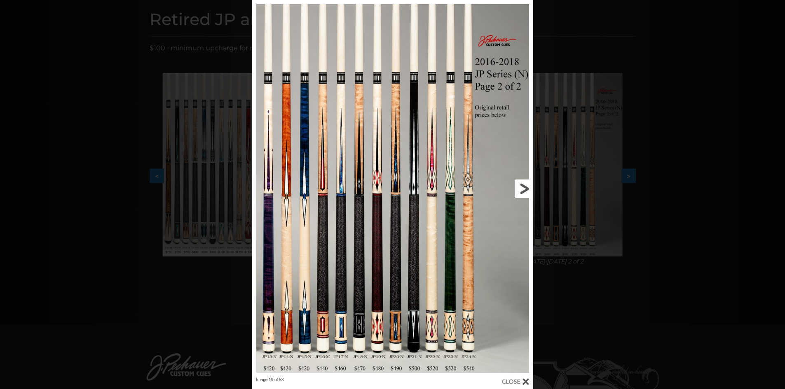
click at [411, 226] on link at bounding box center [470, 188] width 127 height 377
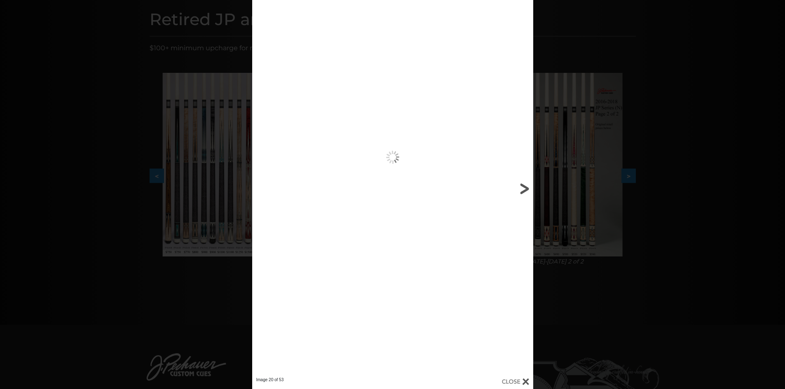
click at [411, 226] on link at bounding box center [470, 188] width 127 height 377
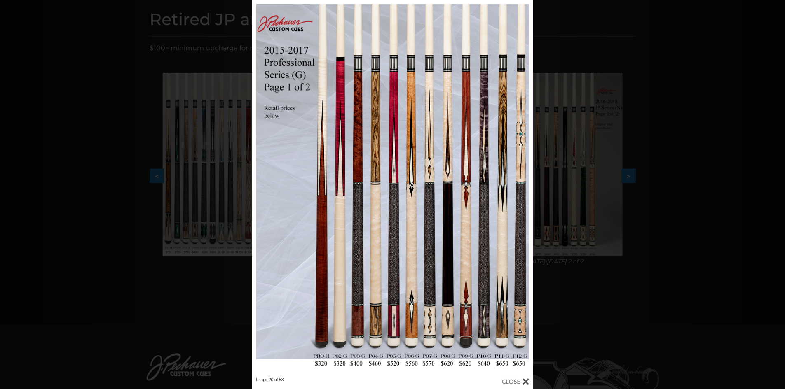
click at [755, 160] on div "Image 20 of 53" at bounding box center [392, 194] width 785 height 389
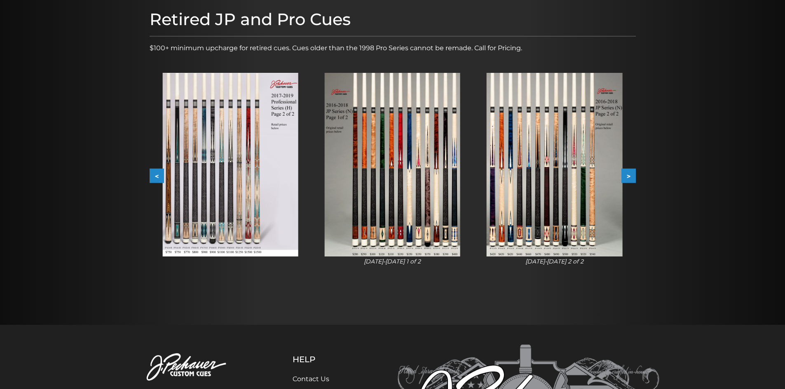
scroll to position [0, 0]
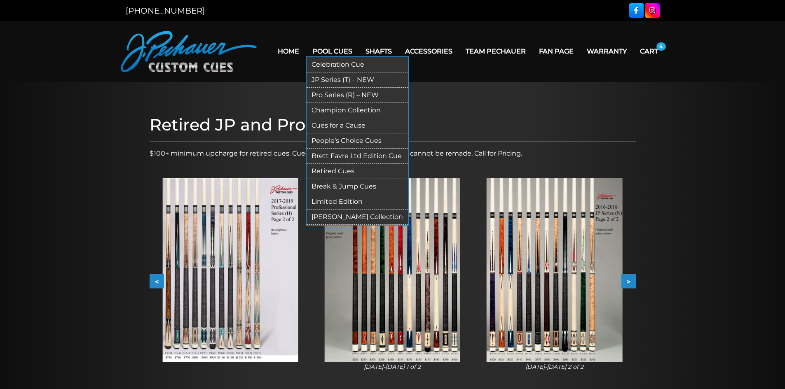
click at [352, 47] on link "Pool Cues" at bounding box center [332, 51] width 53 height 21
